Goal: Task Accomplishment & Management: Manage account settings

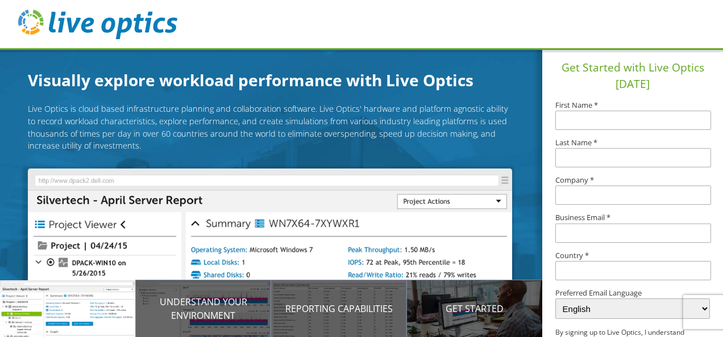
drag, startPoint x: 473, startPoint y: 195, endPoint x: 499, endPoint y: 87, distance: 110.9
click at [499, 87] on div "Visually explore workload performance with Live Optics Live Optics is cloud bas…" at bounding box center [278, 281] width 556 height 427
drag, startPoint x: 350, startPoint y: 155, endPoint x: 382, endPoint y: 176, distance: 38.1
click at [382, 176] on div "Live Optics is cloud based infrastructure planning and collaboration software. …" at bounding box center [270, 254] width 484 height 302
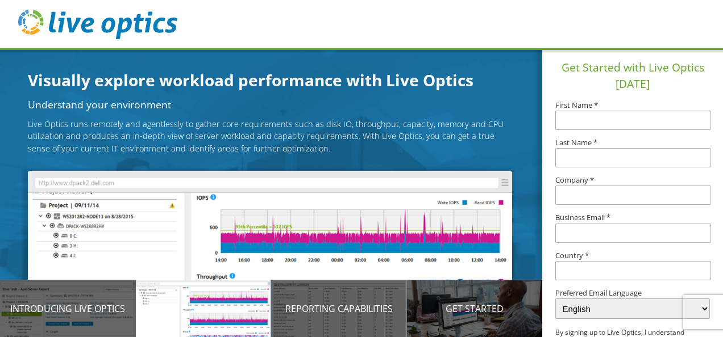
click at [476, 165] on div "Understand your environment Live Optics runs remotely and agentlessly to gather…" at bounding box center [270, 254] width 484 height 308
click at [35, 25] on img at bounding box center [97, 25] width 159 height 30
click at [79, 28] on img at bounding box center [97, 25] width 159 height 30
click at [27, 16] on img at bounding box center [97, 25] width 159 height 30
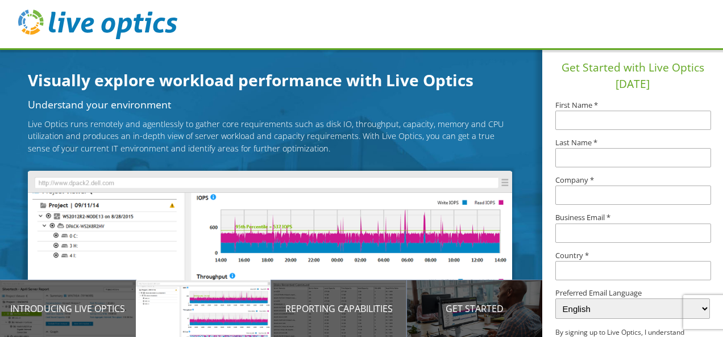
click at [27, 16] on img at bounding box center [97, 25] width 159 height 30
click at [112, 27] on img at bounding box center [97, 25] width 159 height 30
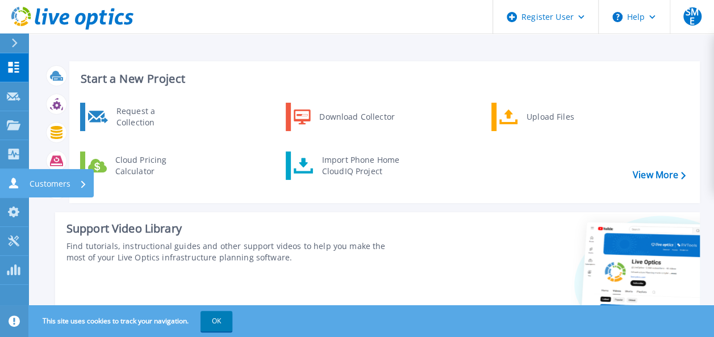
click at [17, 184] on icon at bounding box center [14, 183] width 14 height 11
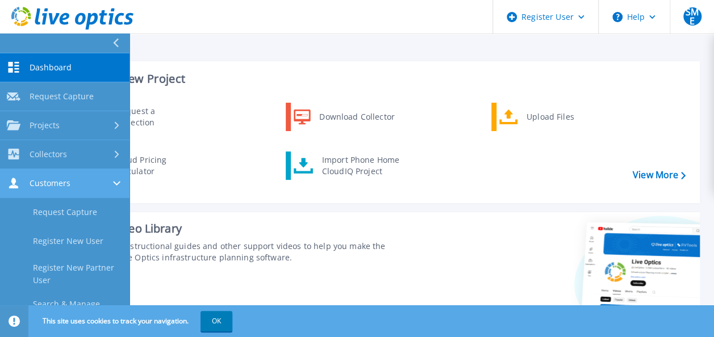
click at [17, 184] on icon at bounding box center [14, 183] width 14 height 11
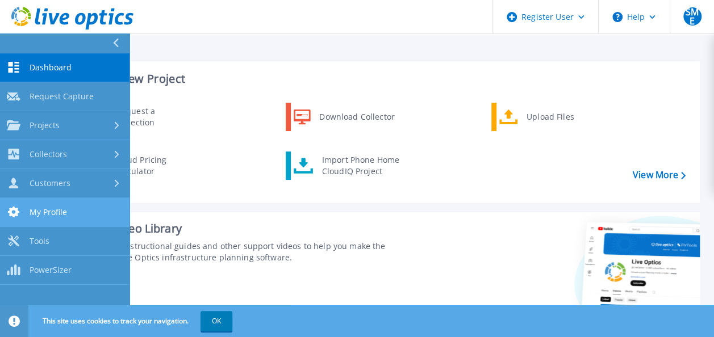
click at [48, 210] on span "My Profile" at bounding box center [48, 212] width 37 height 10
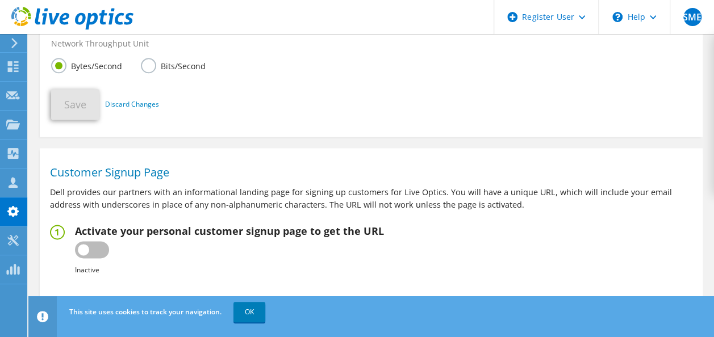
scroll to position [633, 0]
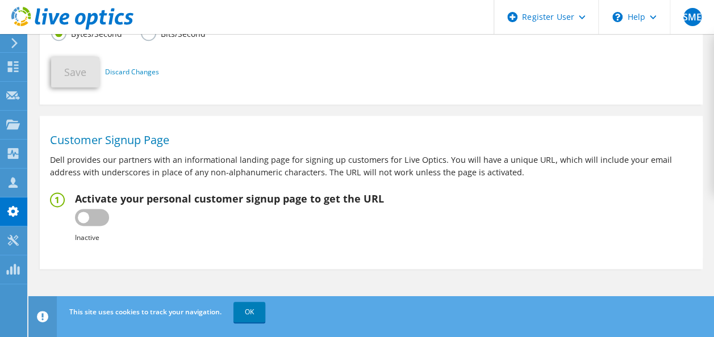
click at [85, 223] on label at bounding box center [92, 217] width 34 height 17
click at [0, 0] on input "checkbox" at bounding box center [0, 0] width 0 height 0
type input "https://app.liveoptics.com/signup/stmatthew_ellis_dell_com"
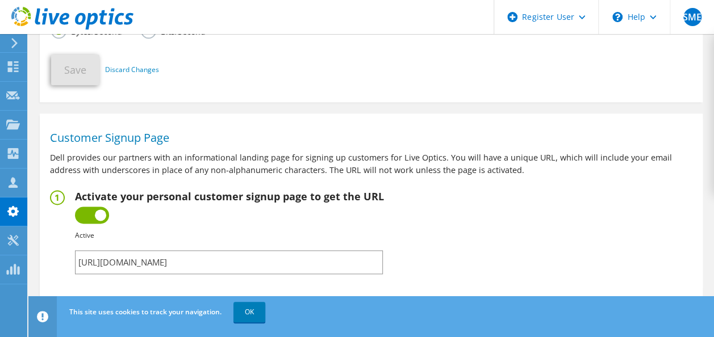
click at [181, 265] on input "https://app.liveoptics.com/signup/stmatthew_ellis_dell_com" at bounding box center [229, 263] width 308 height 24
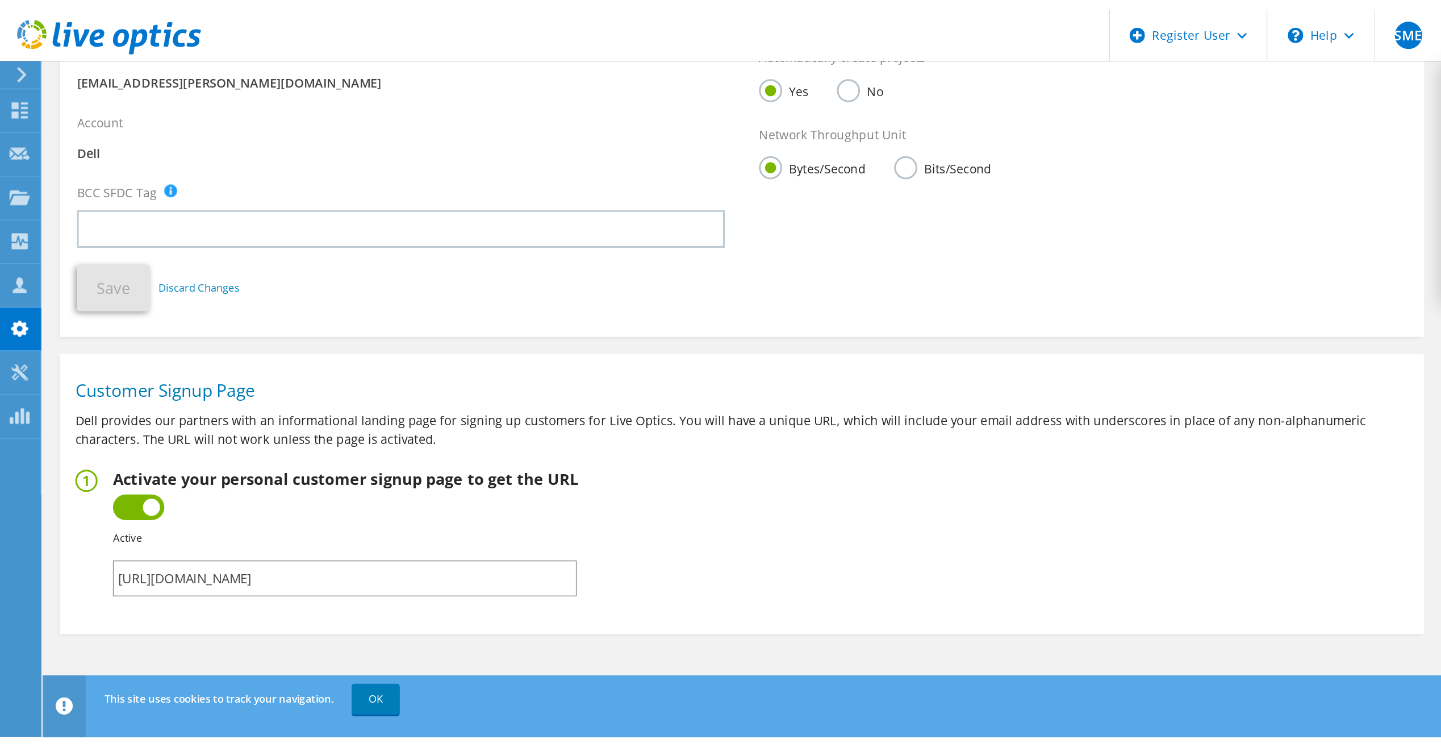
scroll to position [0, 0]
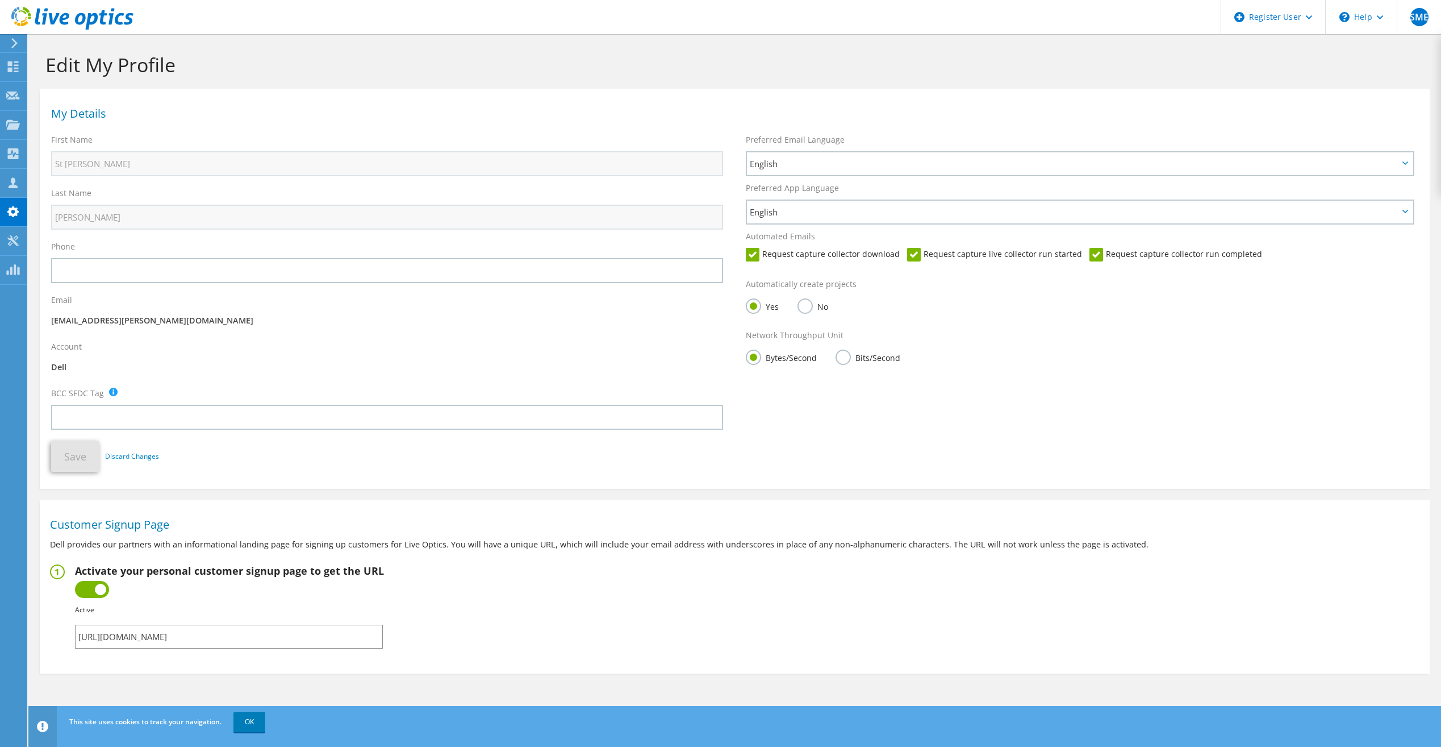
click at [437, 337] on fieldset "Activate your personal customer signup page to get the URL Inactive Active Fail…" at bounding box center [735, 606] width 1370 height 84
click at [714, 337] on div "My Details First Name St Matthew Last Name Ellis Phone Email" at bounding box center [735, 285] width 1390 height 383
click at [714, 337] on fieldset "Activate your personal customer signup page to get the URL Inactive Active Fail…" at bounding box center [735, 606] width 1370 height 84
click at [282, 285] on div "Phone" at bounding box center [387, 261] width 695 height 53
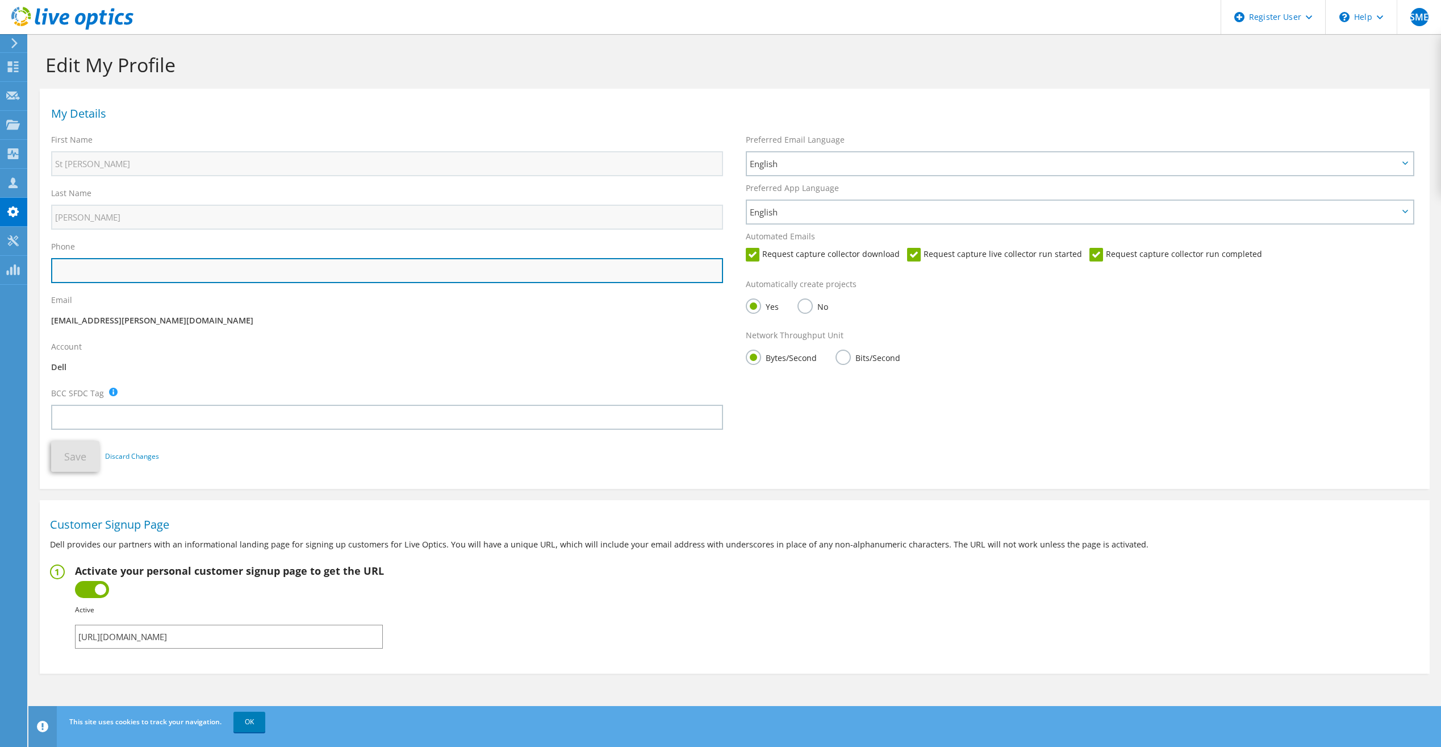
click at [289, 269] on input "text" at bounding box center [387, 270] width 672 height 25
type input "5127204302"
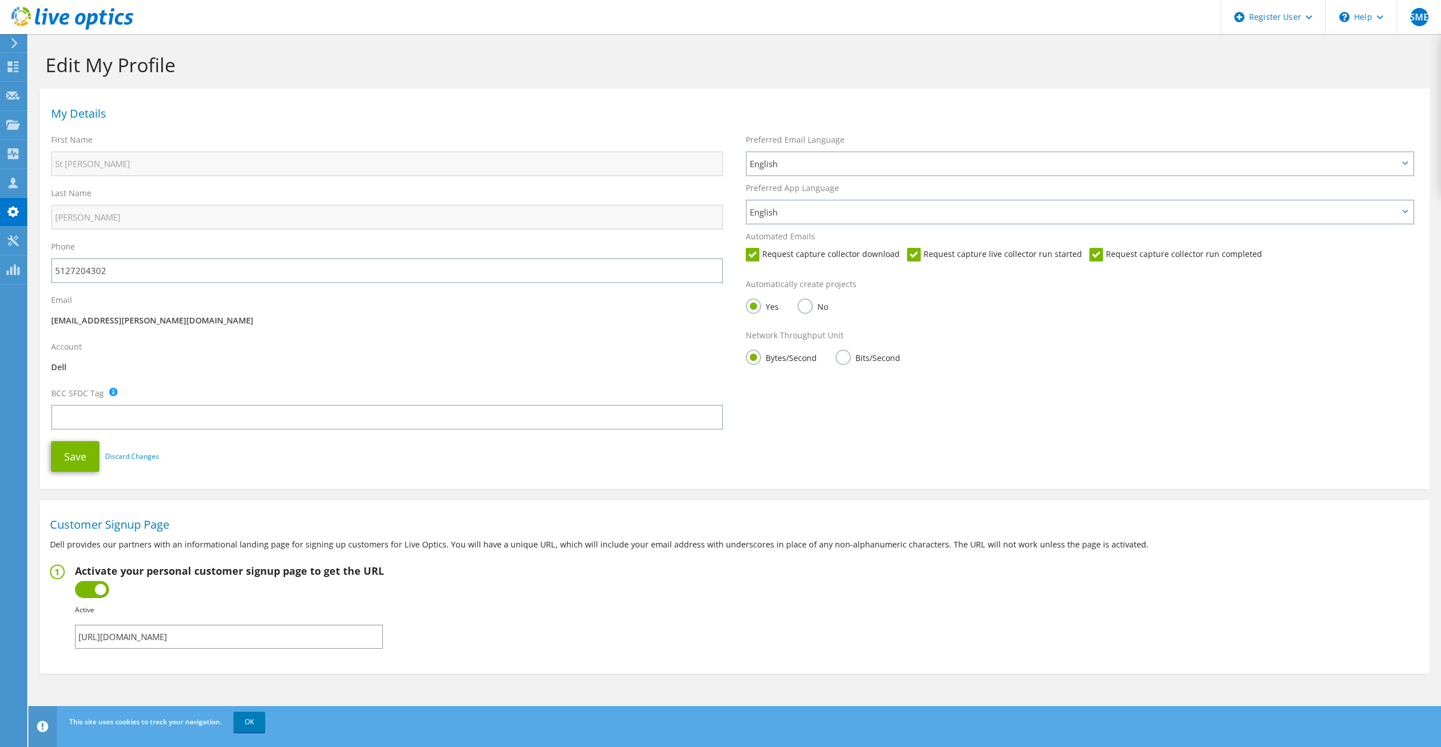
click at [221, 320] on p "StMatthew.Ellis@dell.com" at bounding box center [387, 320] width 672 height 12
click at [68, 337] on button "Save" at bounding box center [75, 456] width 48 height 31
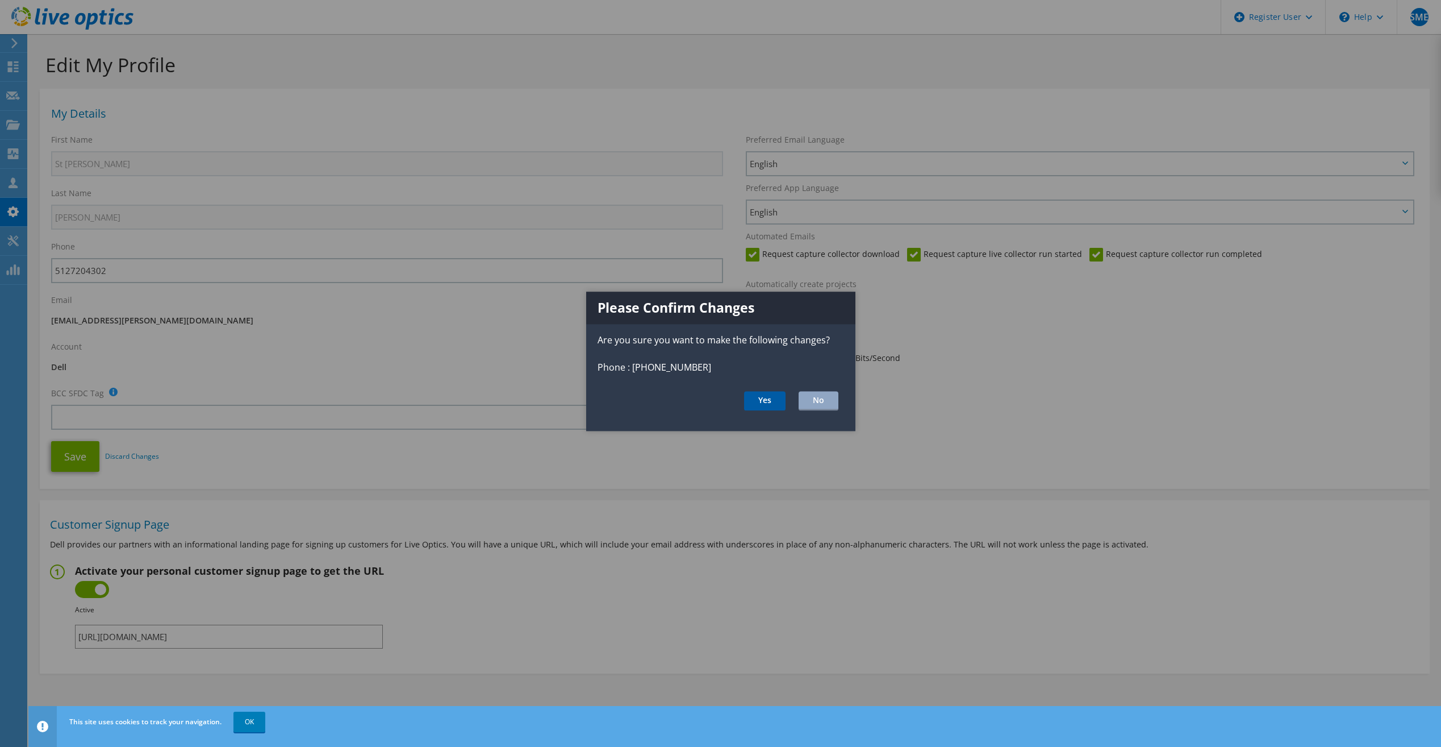
click at [714, 337] on button "Yes" at bounding box center [764, 400] width 41 height 19
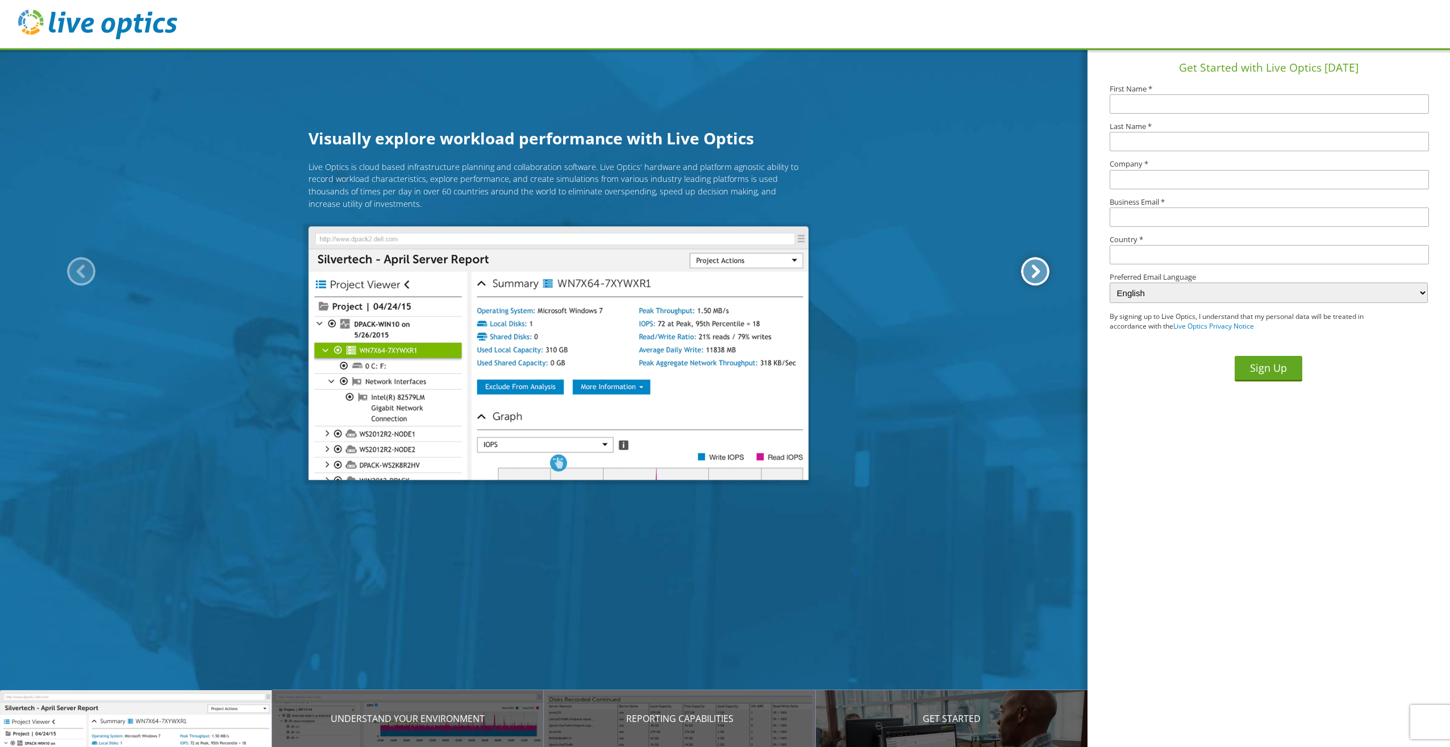
click at [1037, 262] on div at bounding box center [1035, 271] width 28 height 28
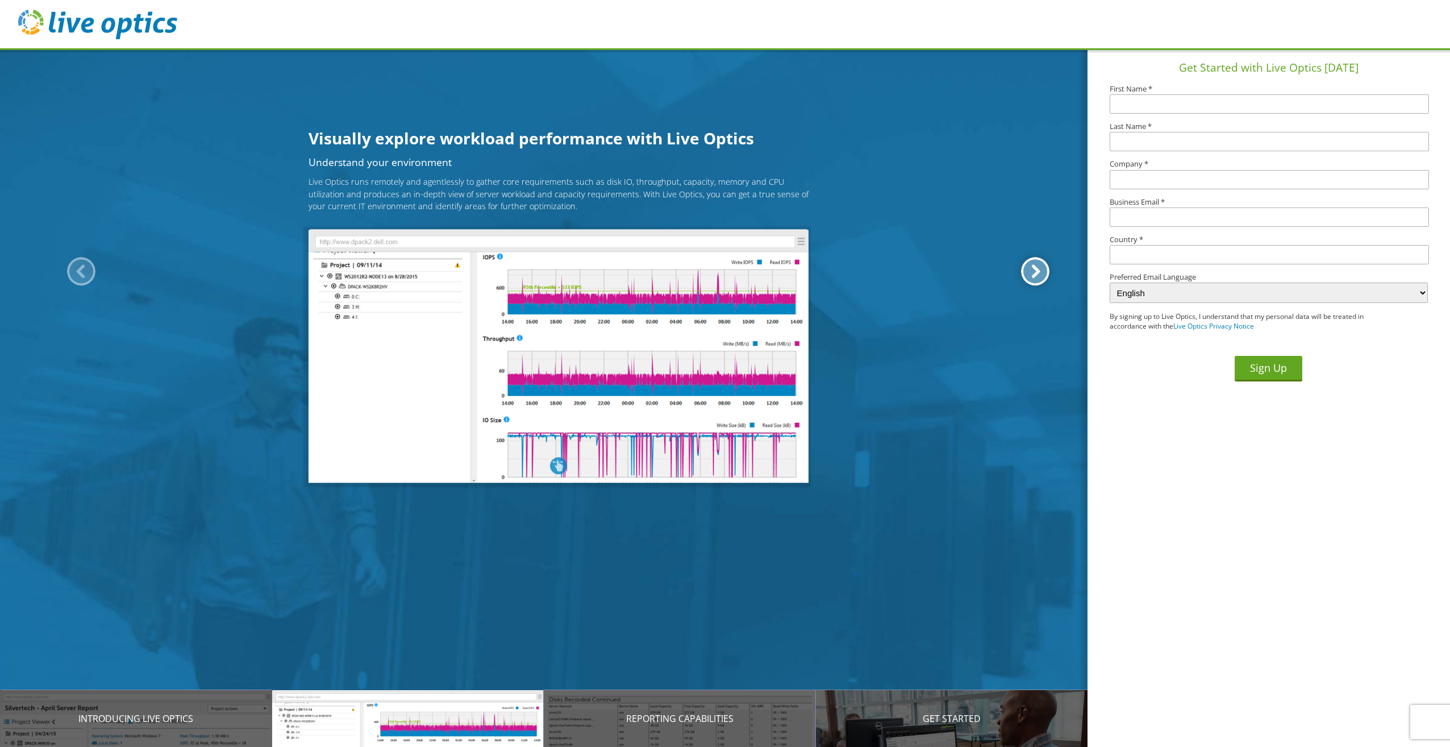
click at [1037, 262] on div at bounding box center [1035, 271] width 28 height 28
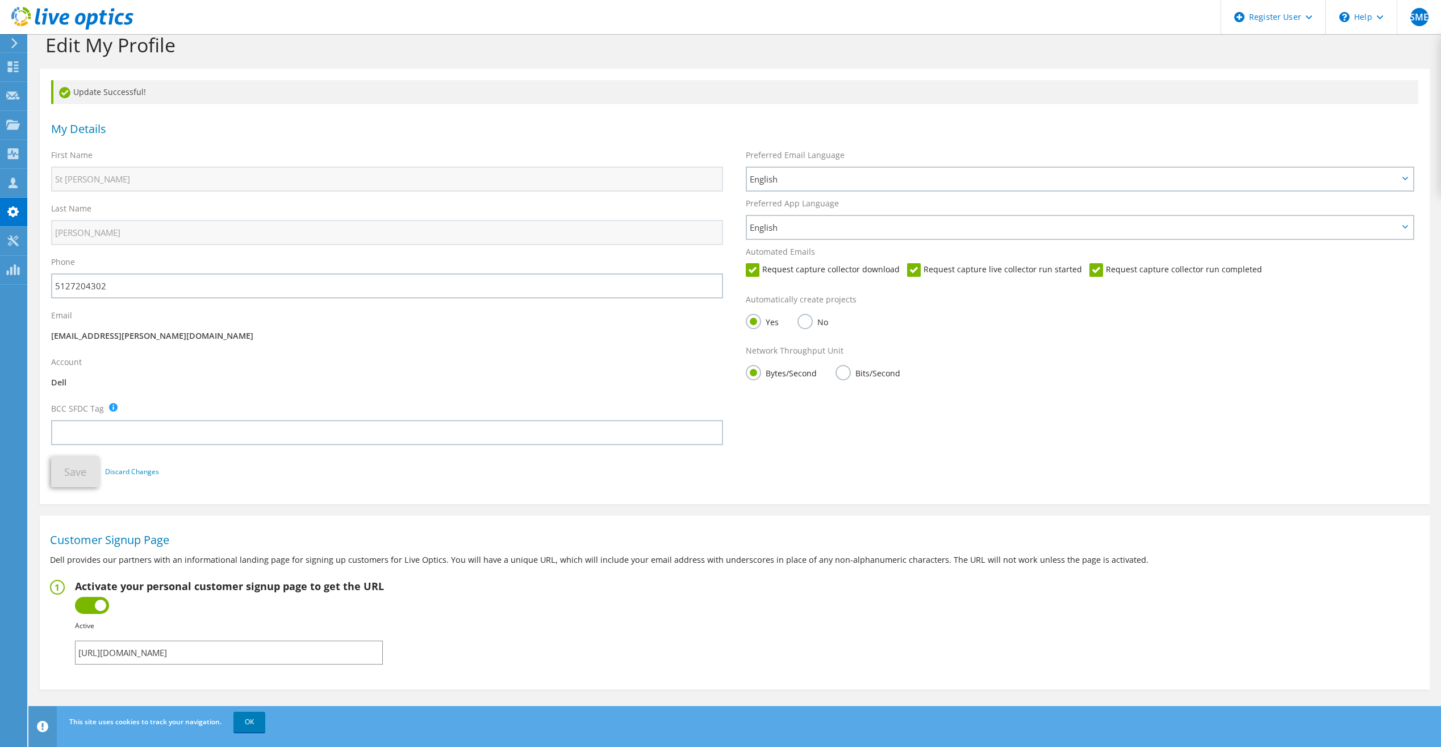
scroll to position [31, 0]
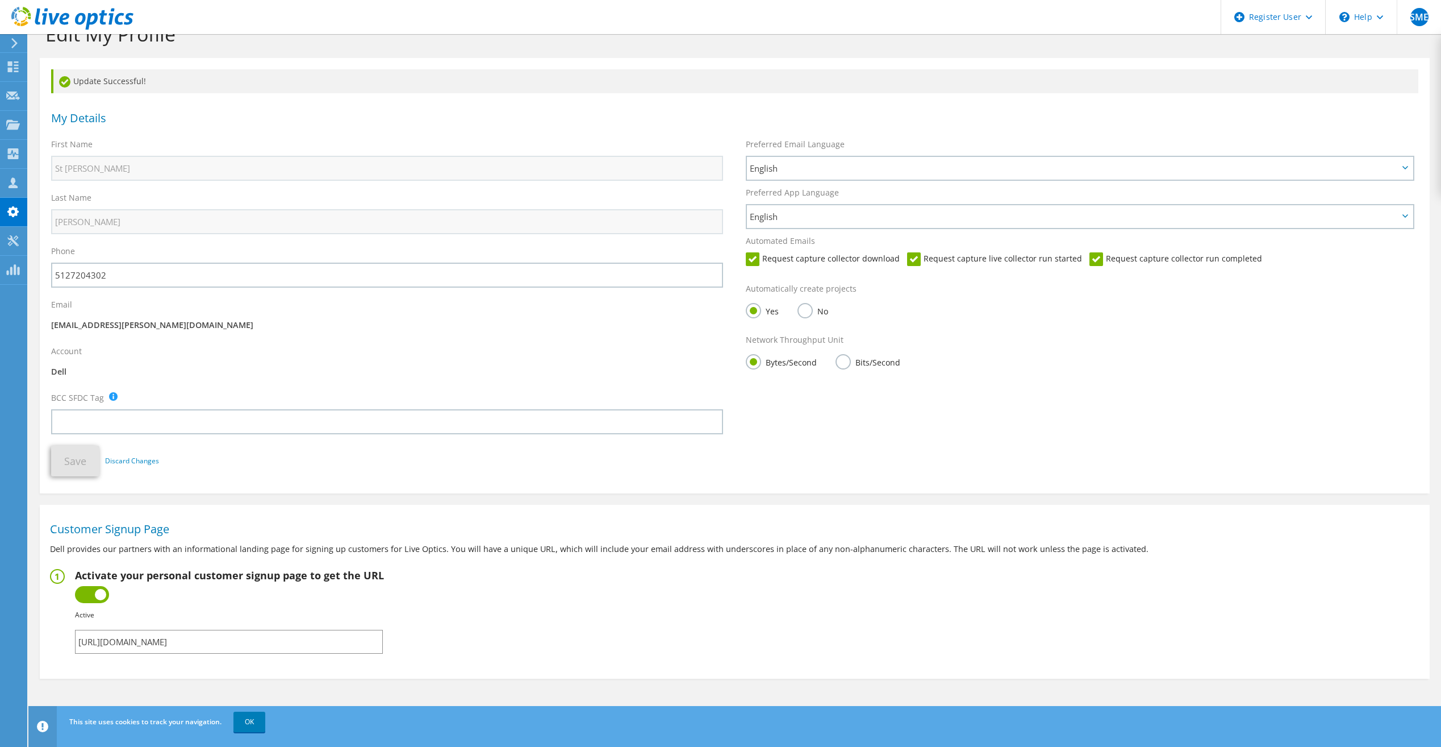
click at [101, 599] on label at bounding box center [92, 594] width 34 height 17
click at [0, 0] on input "checkbox" at bounding box center [0, 0] width 0 height 0
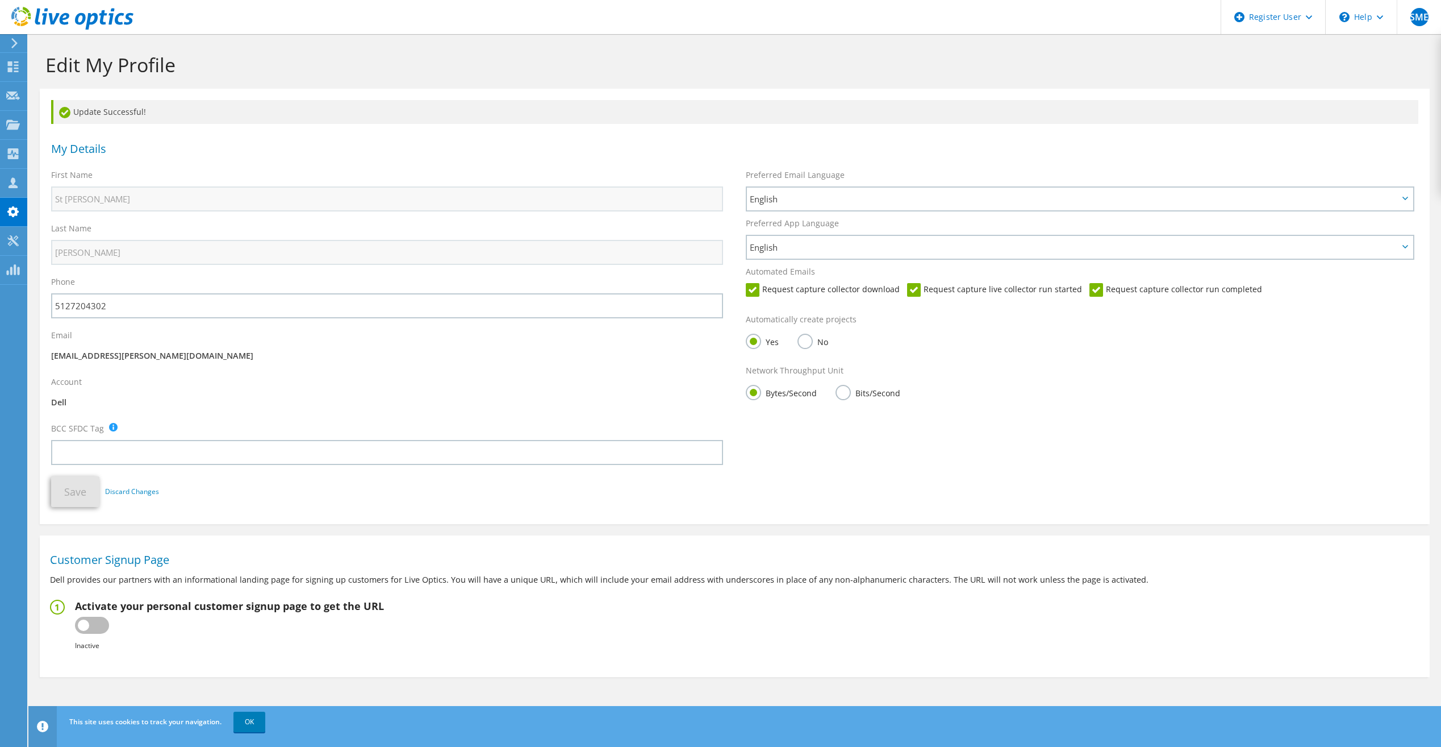
click at [83, 630] on label at bounding box center [92, 624] width 34 height 17
click at [0, 0] on input "checkbox" at bounding box center [0, 0] width 0 height 0
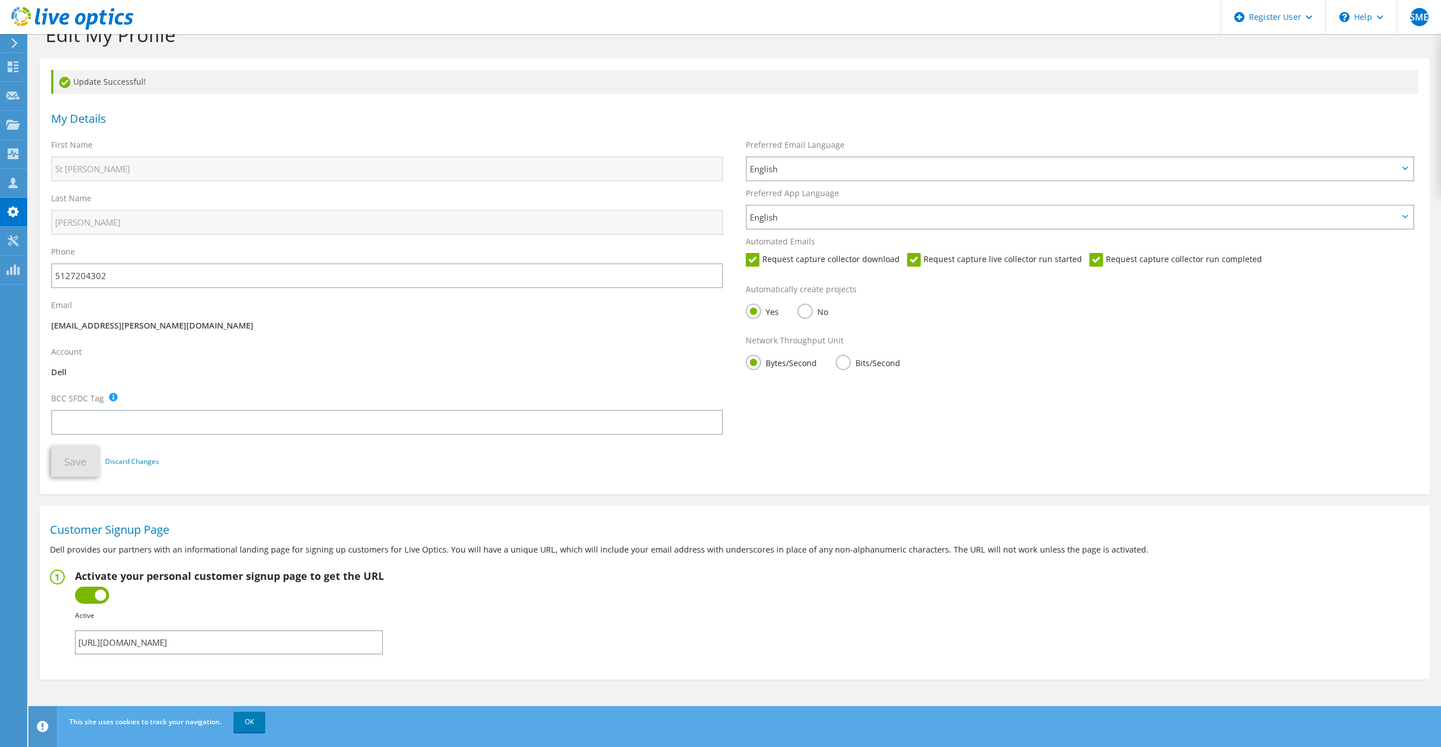
scroll to position [31, 0]
click at [247, 643] on input "https://app.liveoptics.com/signup/stmatthew_ellis_dell_com" at bounding box center [229, 642] width 308 height 24
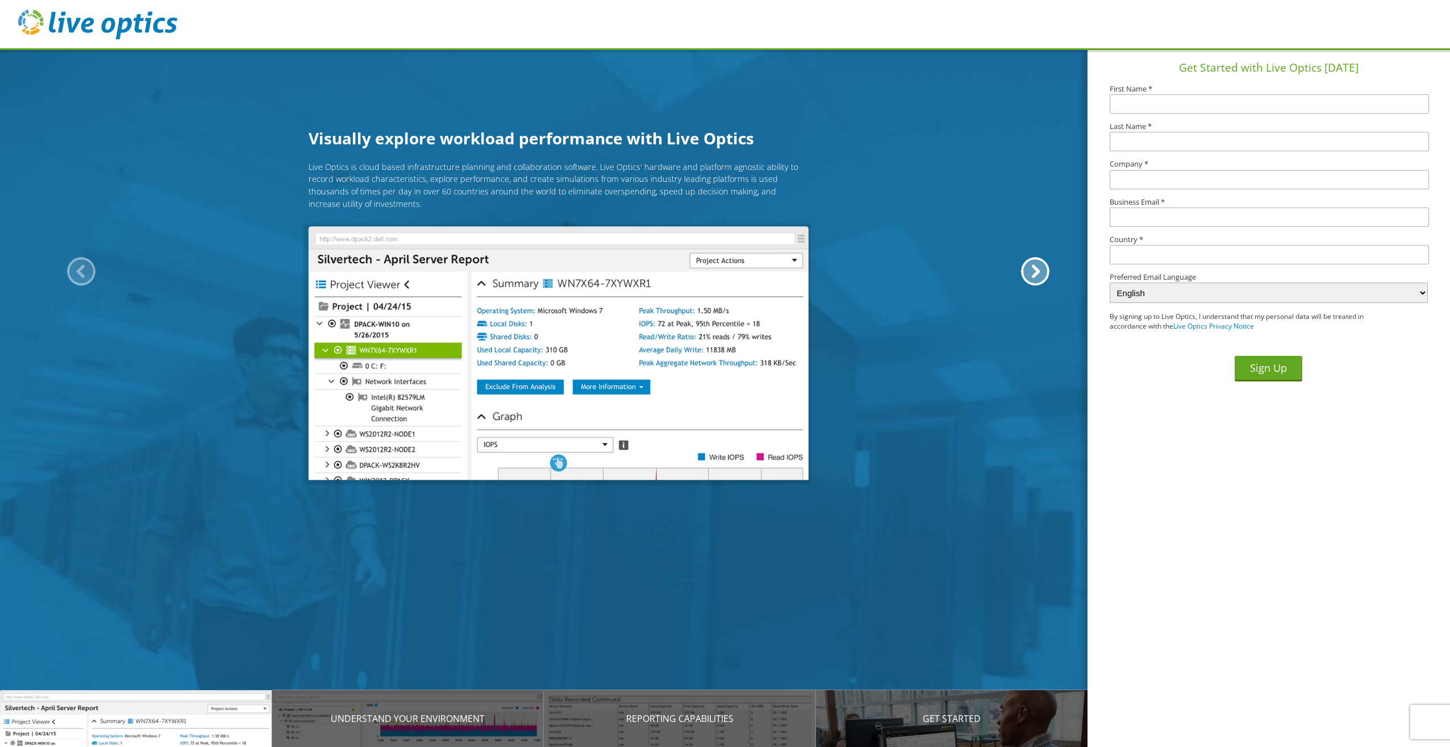
click at [24, 18] on img at bounding box center [97, 25] width 159 height 30
click at [61, 30] on img at bounding box center [97, 25] width 159 height 30
click at [47, 30] on img at bounding box center [97, 25] width 159 height 30
click at [181, 741] on div "Introducing Live Optics" at bounding box center [136, 718] width 272 height 57
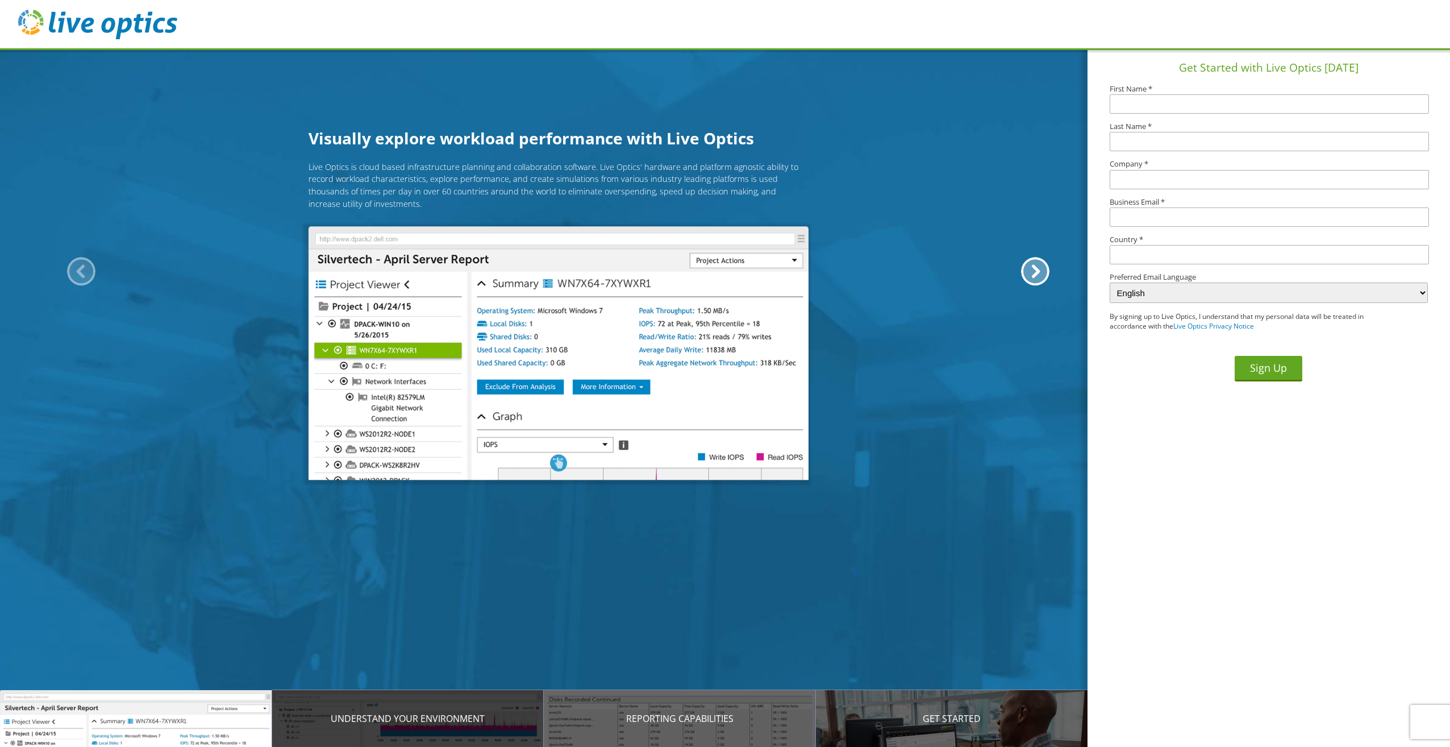
click at [335, 726] on div "Understand your environment" at bounding box center [408, 718] width 272 height 57
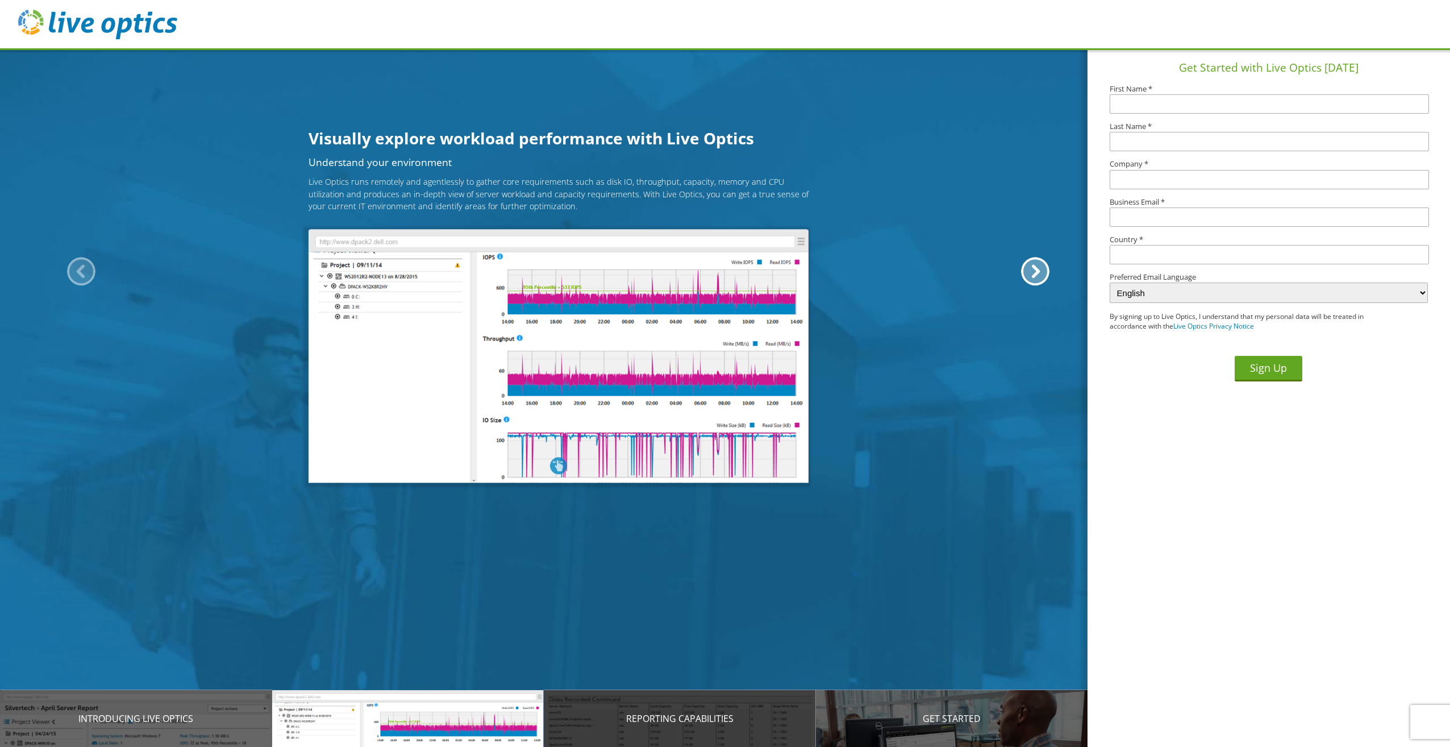
click at [699, 741] on div "Reporting Capabilities" at bounding box center [680, 718] width 272 height 57
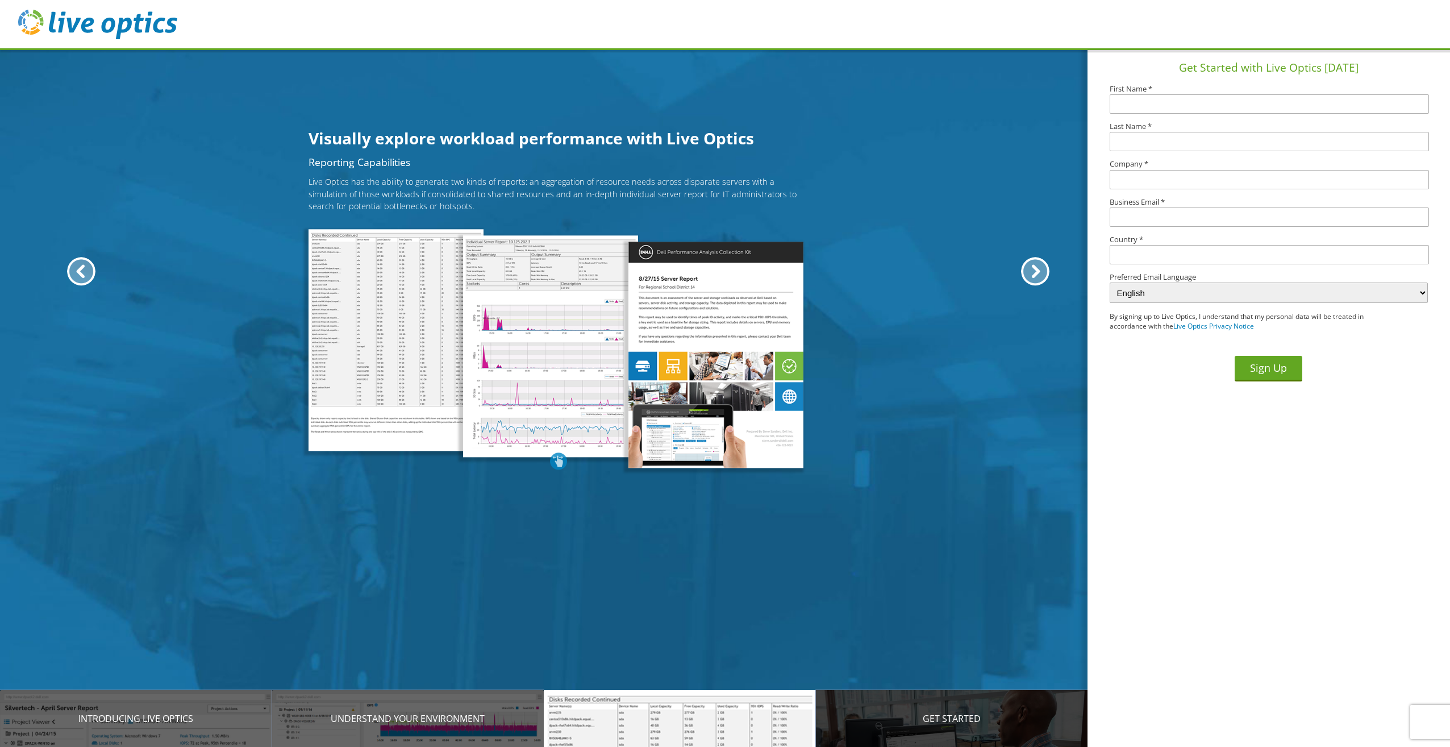
click at [916, 718] on p "Get Started" at bounding box center [952, 718] width 272 height 14
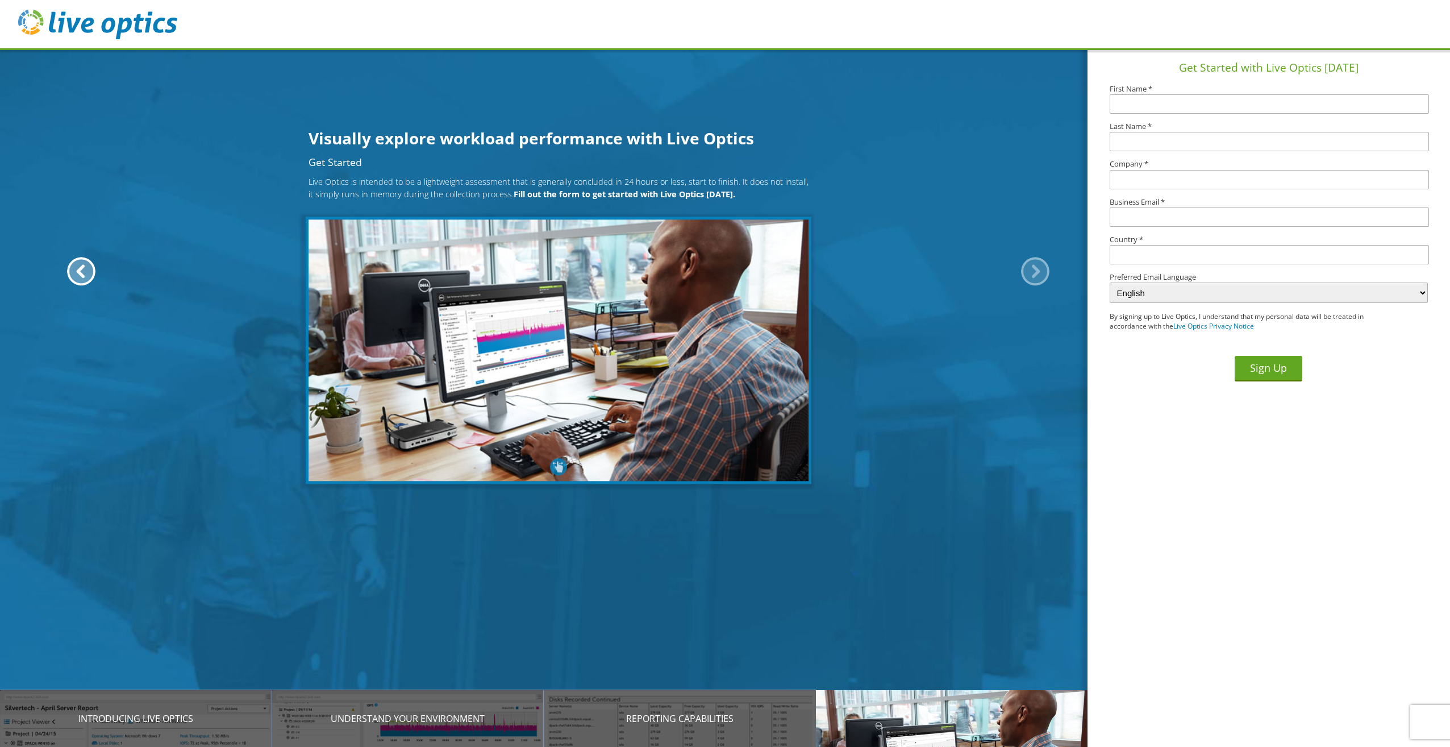
click at [1032, 280] on div at bounding box center [1035, 271] width 28 height 28
